Goal: Browse casually

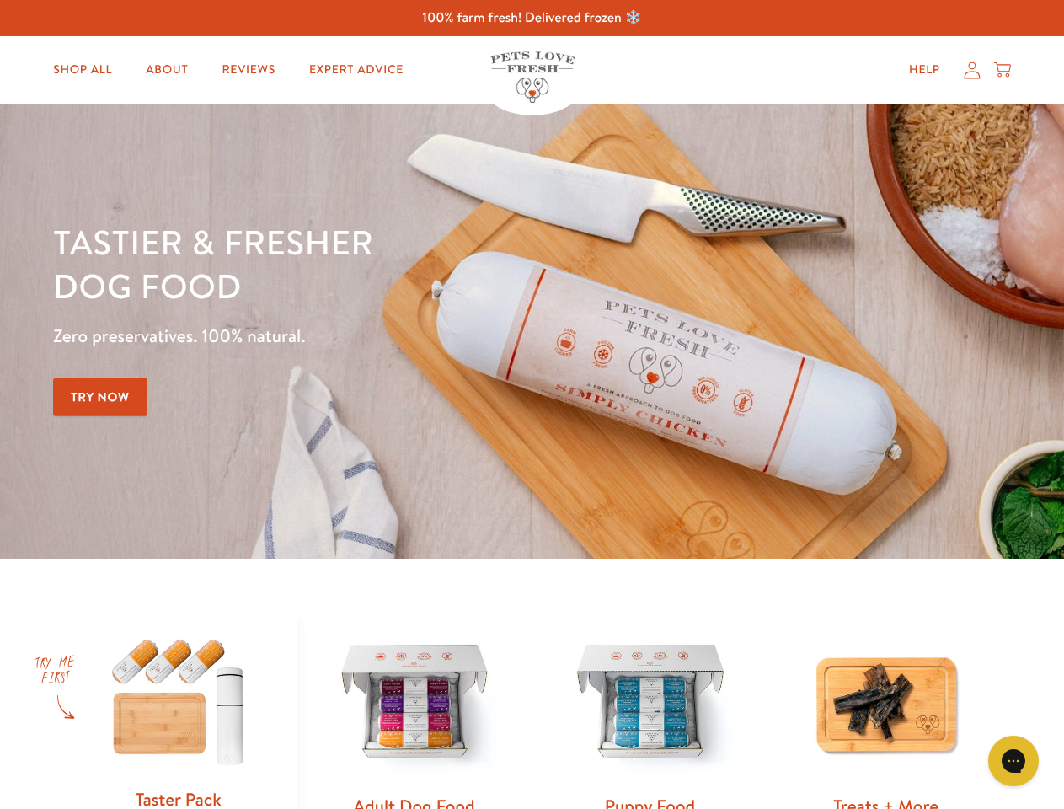
click at [532, 404] on div "Tastier & fresher dog food Zero preservatives. 100% natural. Try Now" at bounding box center [372, 331] width 639 height 222
click at [1014, 761] on icon "Gorgias live chat" at bounding box center [1013, 760] width 16 height 16
